Goal: Information Seeking & Learning: Find specific fact

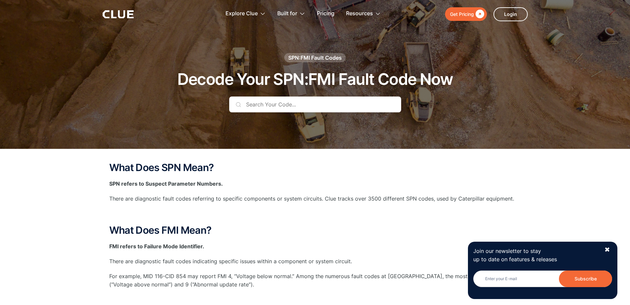
click at [265, 108] on input "text" at bounding box center [315, 105] width 172 height 16
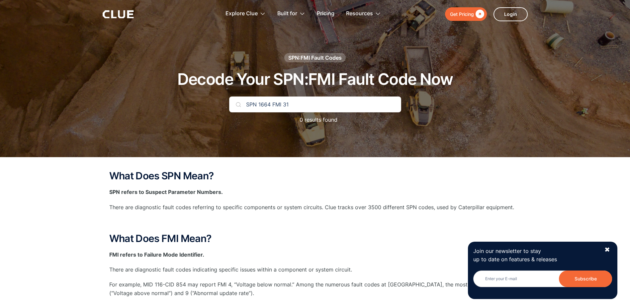
type input "SPN 1664 FMI 31"
click at [608, 249] on div "✖" at bounding box center [607, 250] width 6 height 8
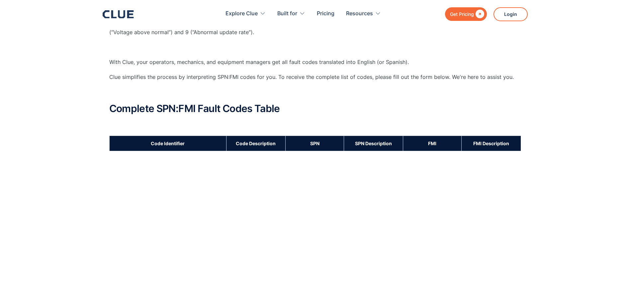
scroll to position [266, 0]
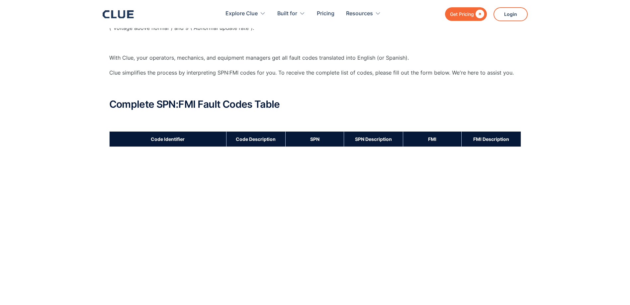
click at [156, 139] on th "Code Identifier" at bounding box center [167, 138] width 117 height 15
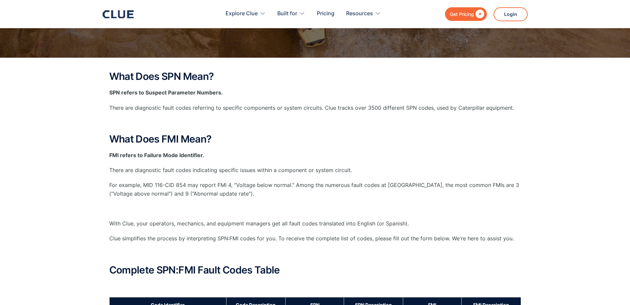
scroll to position [0, 0]
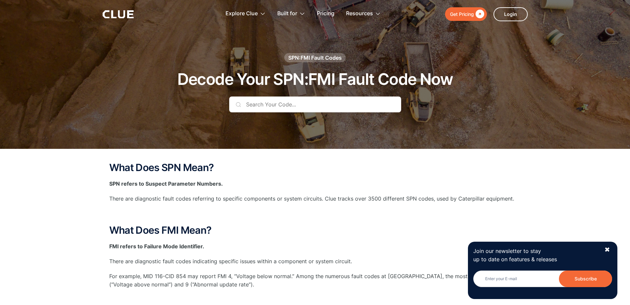
click at [279, 110] on input "text" at bounding box center [315, 105] width 172 height 16
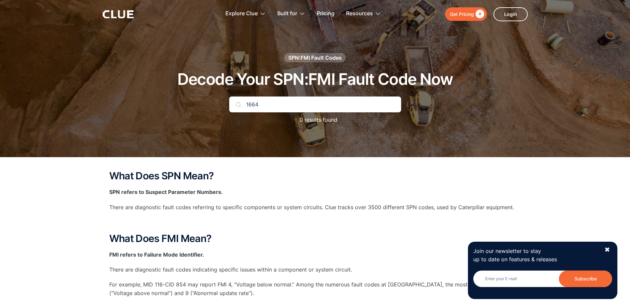
type input "1664"
click at [314, 58] on div "SPN:FMI Fault Codes" at bounding box center [314, 57] width 53 height 7
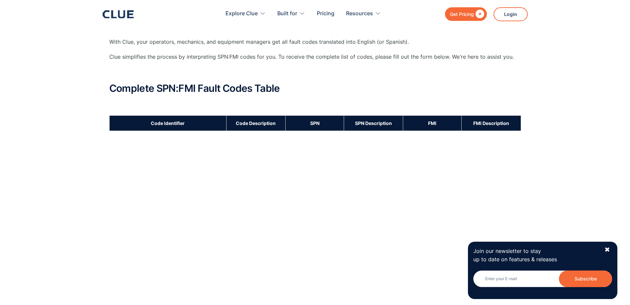
scroll to position [199, 0]
